Goal: Ask a question

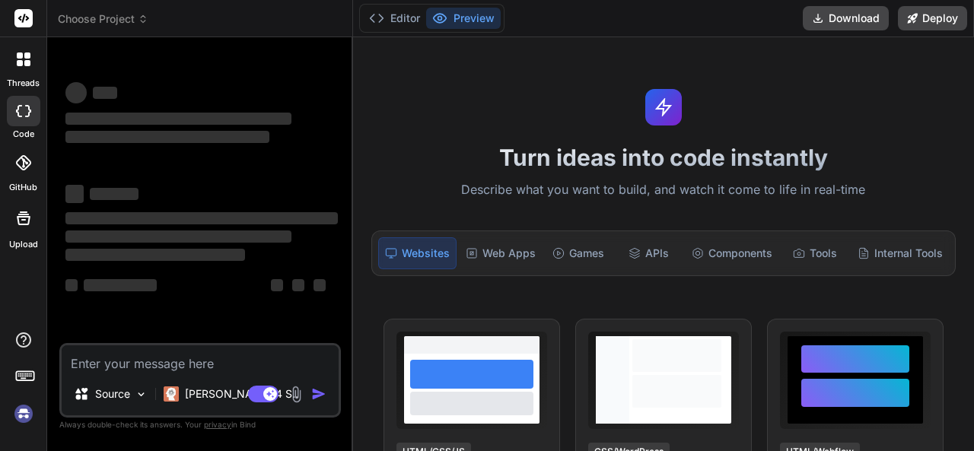
click at [181, 361] on textarea at bounding box center [200, 358] width 277 height 27
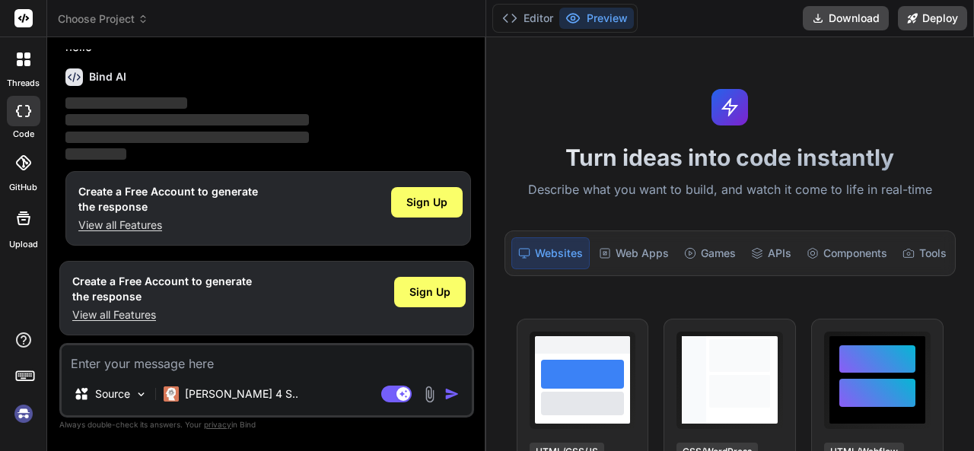
scroll to position [41, 0]
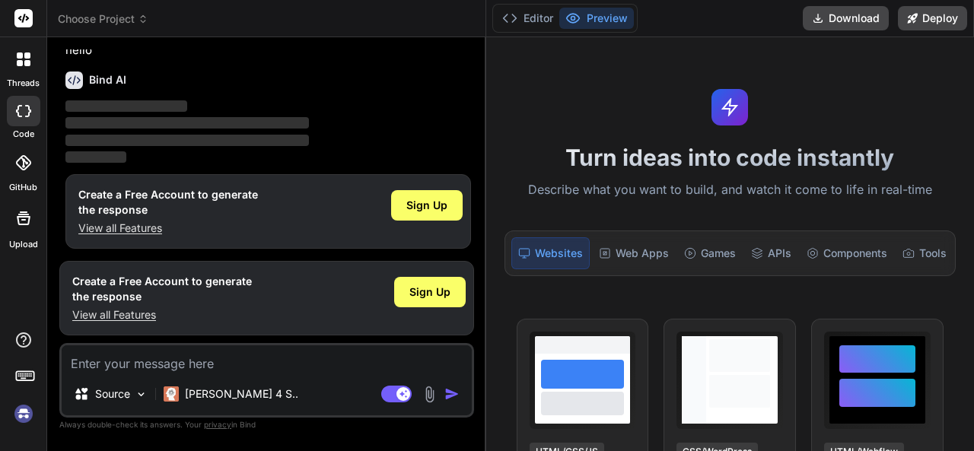
type textarea "x"
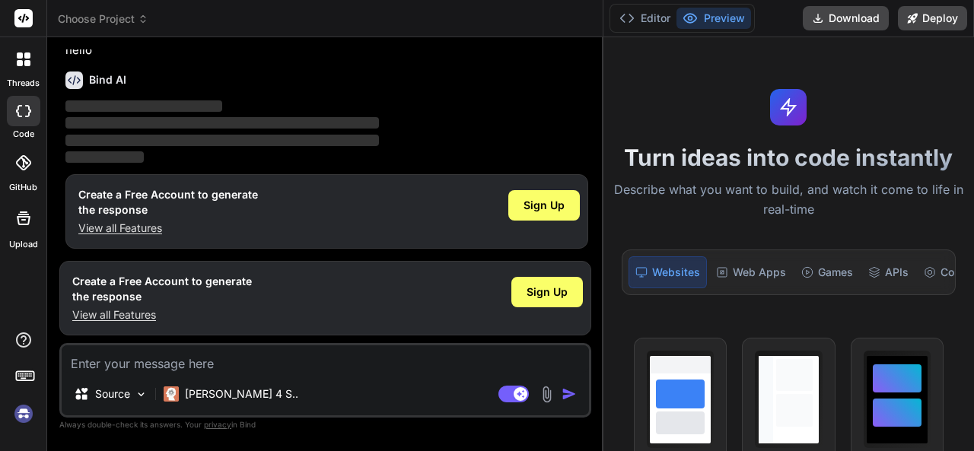
drag, startPoint x: 352, startPoint y: 121, endPoint x: 739, endPoint y: 183, distance: 392.0
click at [939, 126] on div "Choose Project Created with Pixso. Bind AI Web Search Created with Pixso. Code …" at bounding box center [510, 225] width 926 height 451
click at [321, 358] on textarea at bounding box center [325, 358] width 527 height 27
paste textarea "JSP +Servlet，JDK 21，要使用列印按鈕，產出PDF檔案，可以用HTML模板嗎?"
type textarea "JSP +Servlet，JDK 21，要使用列印按鈕，產出PDF檔案，可以用HTML模板嗎?"
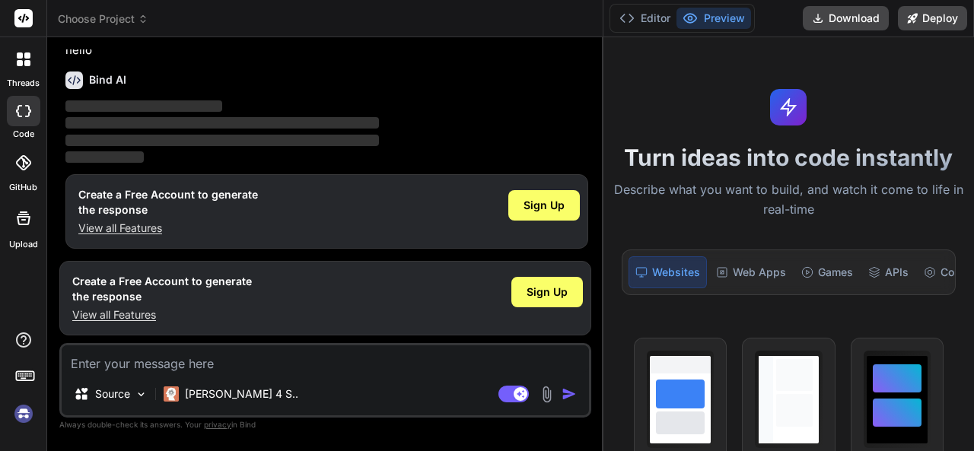
type textarea "x"
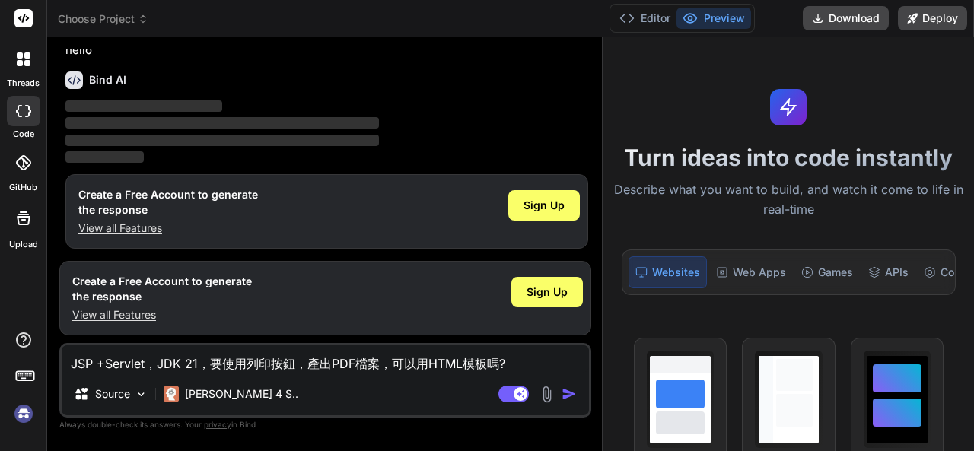
type textarea "JSP +Servlet，JDK 21，要使用列印按鈕，產出PDF檔案，可以用HTML模板嗎?"
click at [569, 395] on img "button" at bounding box center [568, 393] width 15 height 15
click at [569, 396] on img "button" at bounding box center [568, 393] width 15 height 15
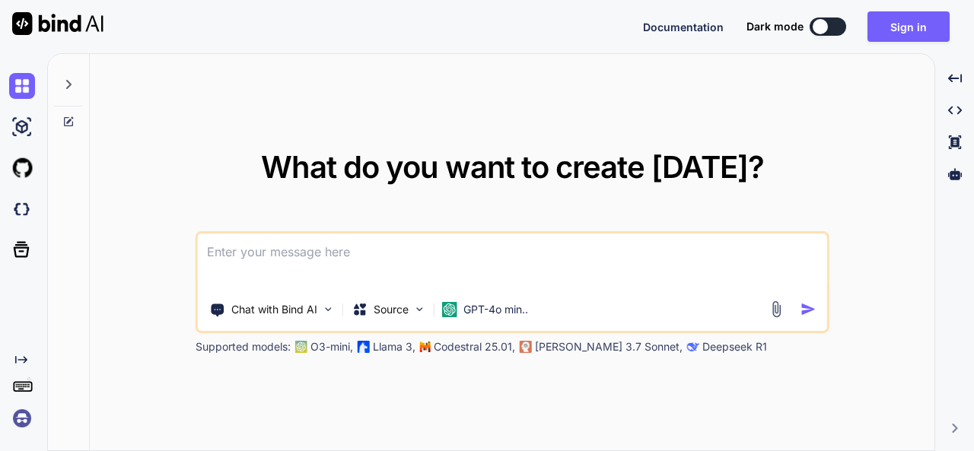
click at [348, 248] on textarea at bounding box center [512, 262] width 629 height 56
